Goal: Find specific page/section: Find specific page/section

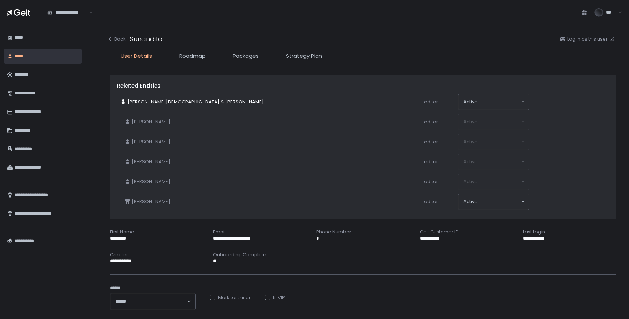
click at [144, 42] on div "Sunandita" at bounding box center [146, 39] width 33 height 10
click at [126, 41] on div "Back Sunandita Log in as this user" at bounding box center [363, 39] width 512 height 14
click at [122, 42] on div "Back Sunandita Log in as this user" at bounding box center [363, 39] width 512 height 14
click at [119, 37] on div "Back" at bounding box center [116, 39] width 19 height 6
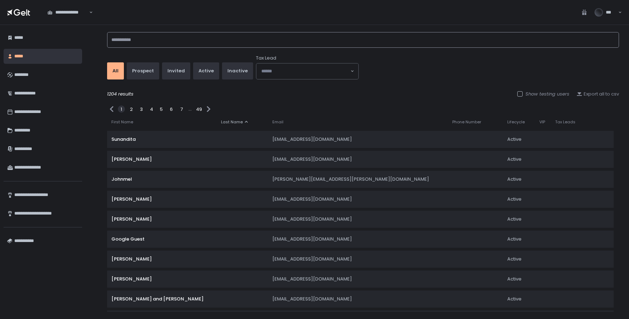
click at [129, 42] on input at bounding box center [363, 40] width 512 height 16
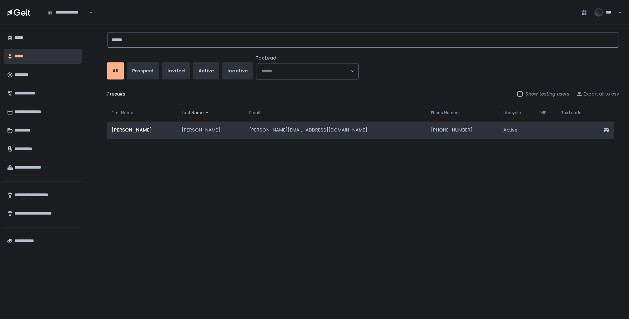
type input "******"
click at [182, 128] on div "Frazer" at bounding box center [211, 130] width 59 height 6
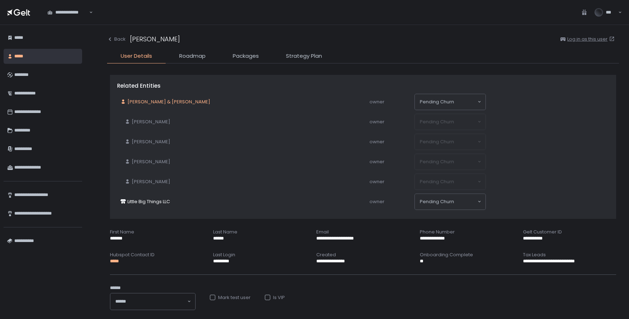
click at [156, 104] on span "Timothy B. & Christina Frazer" at bounding box center [168, 102] width 83 height 6
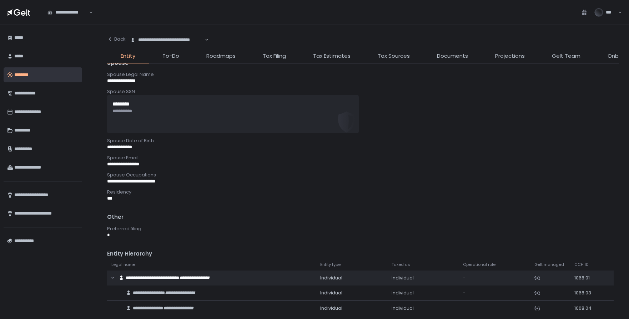
scroll to position [482, 0]
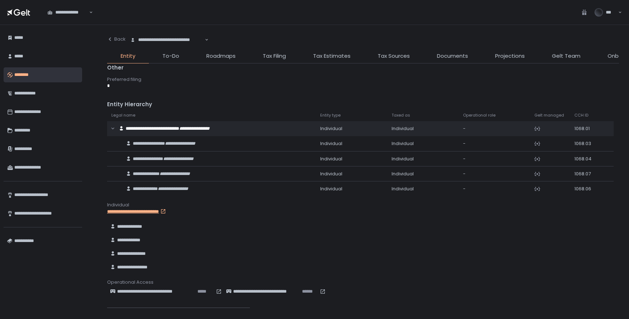
click at [567, 53] on span "Gelt Team" at bounding box center [566, 56] width 29 height 8
